Goal: Consume media (video, audio): Consume media (video, audio)

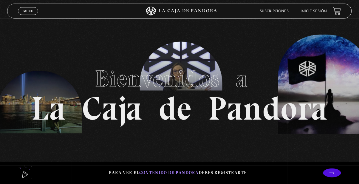
click at [306, 13] on link "Inicie sesión" at bounding box center [314, 12] width 26 height 4
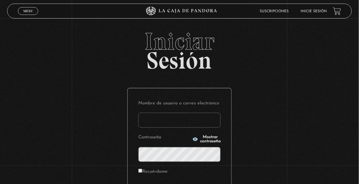
click at [160, 122] on input "Nombre de usuario o correo electrónico" at bounding box center [180, 120] width 82 height 15
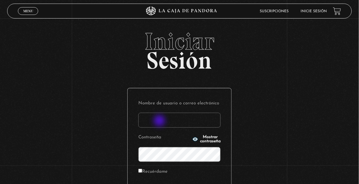
type input "Ari Morales S"
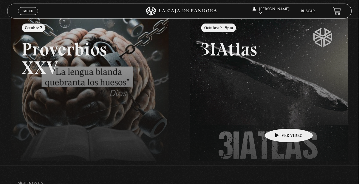
scroll to position [80, 0]
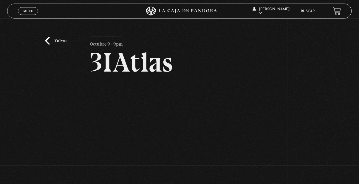
click at [273, 18] on link "En vivos" at bounding box center [269, 19] width 42 height 16
click at [262, 79] on link "Salir" at bounding box center [269, 81] width 42 height 16
